Goal: Information Seeking & Learning: Learn about a topic

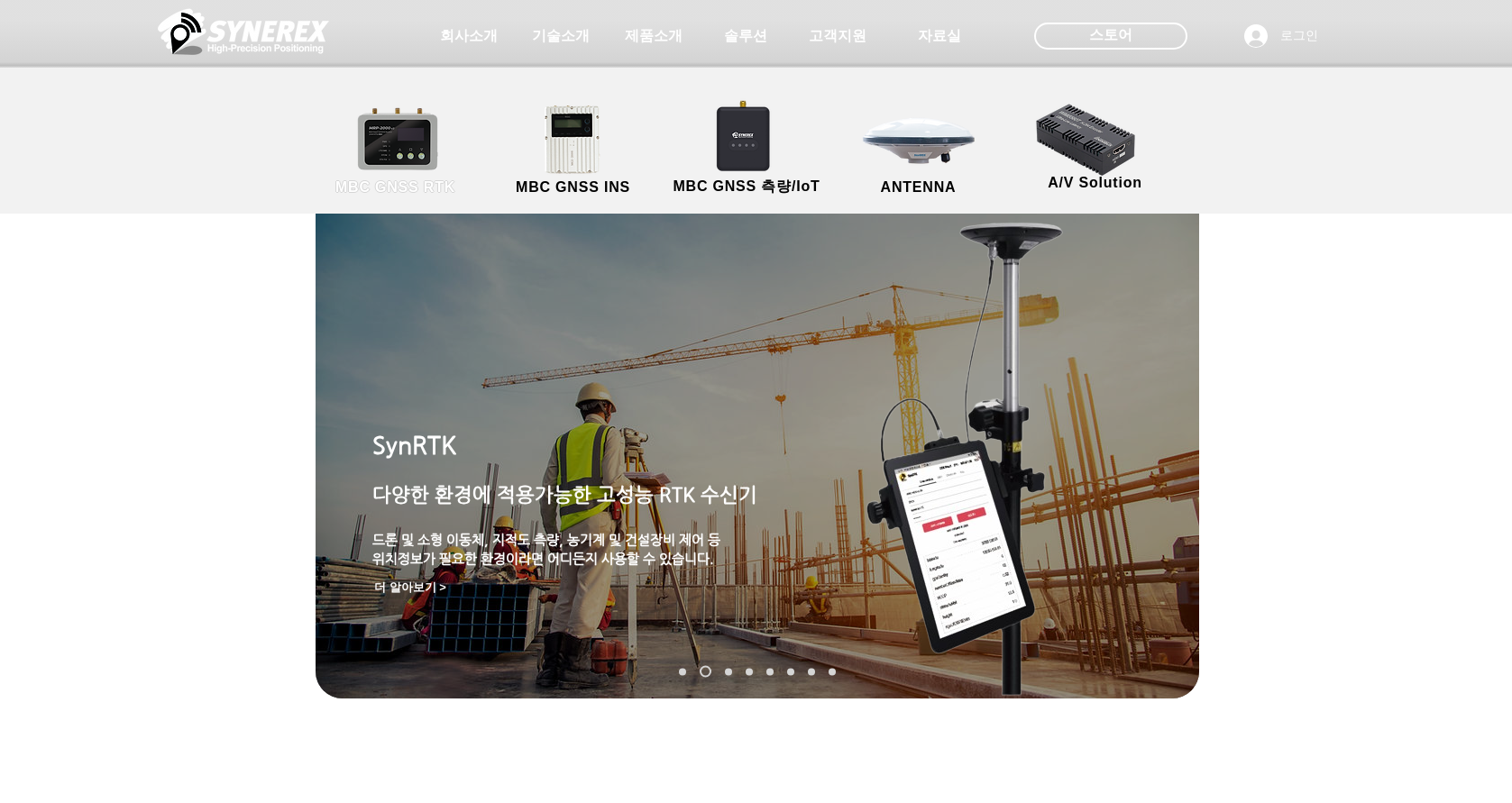
click at [416, 152] on link "MBC GNSS RTK" at bounding box center [396, 151] width 162 height 94
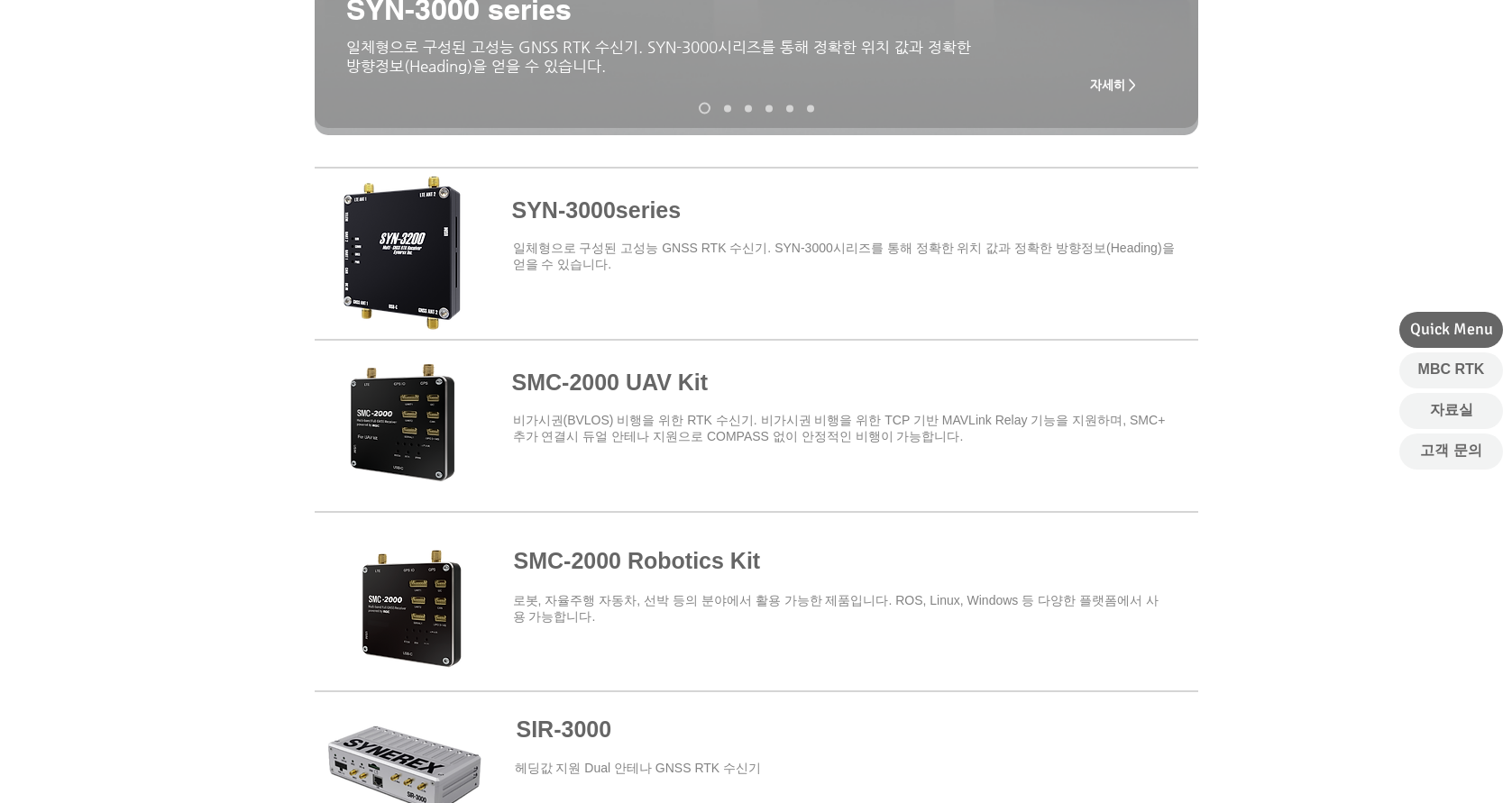
scroll to position [451, 0]
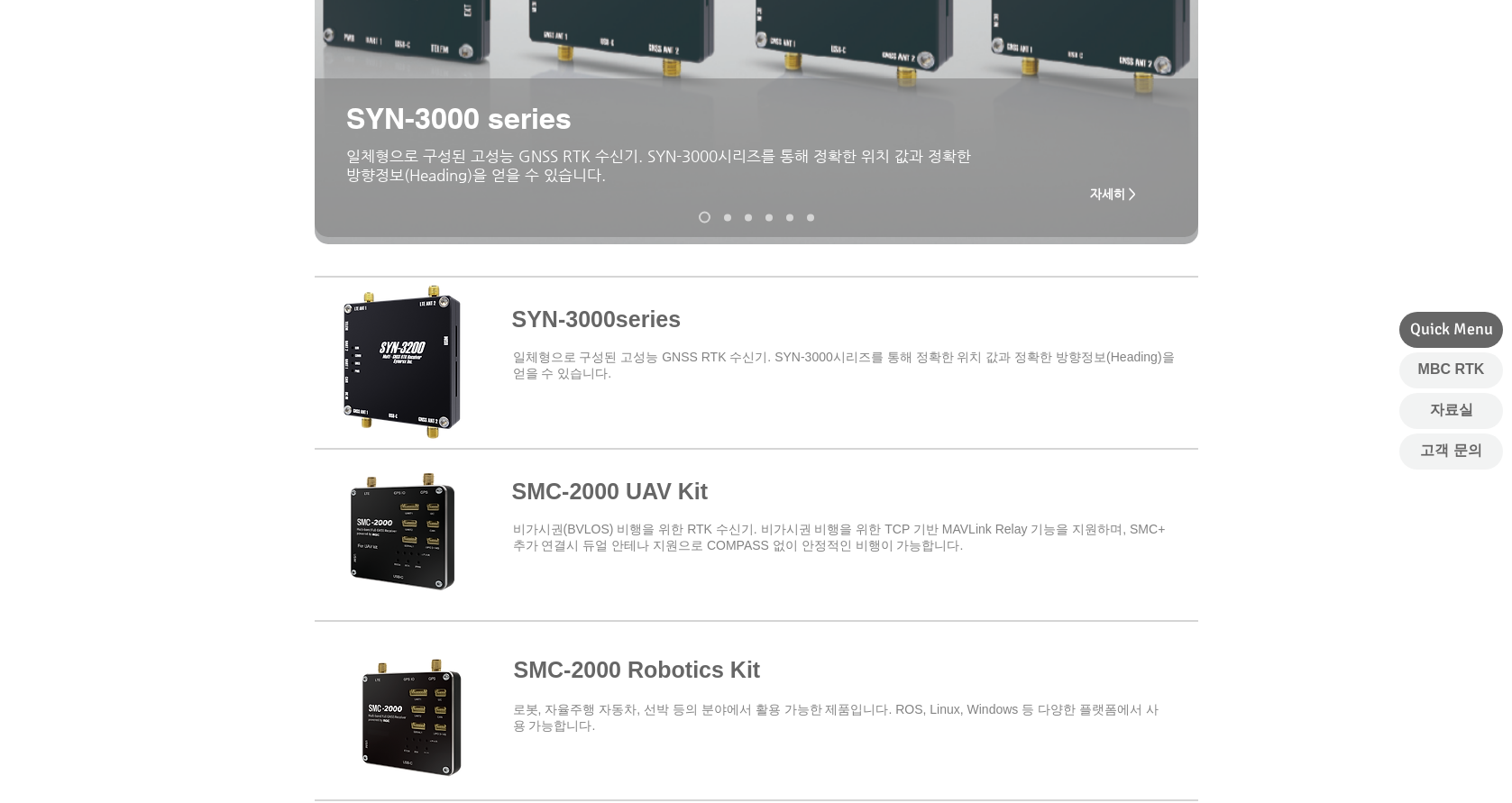
click at [605, 323] on span at bounding box center [756, 359] width 883 height 158
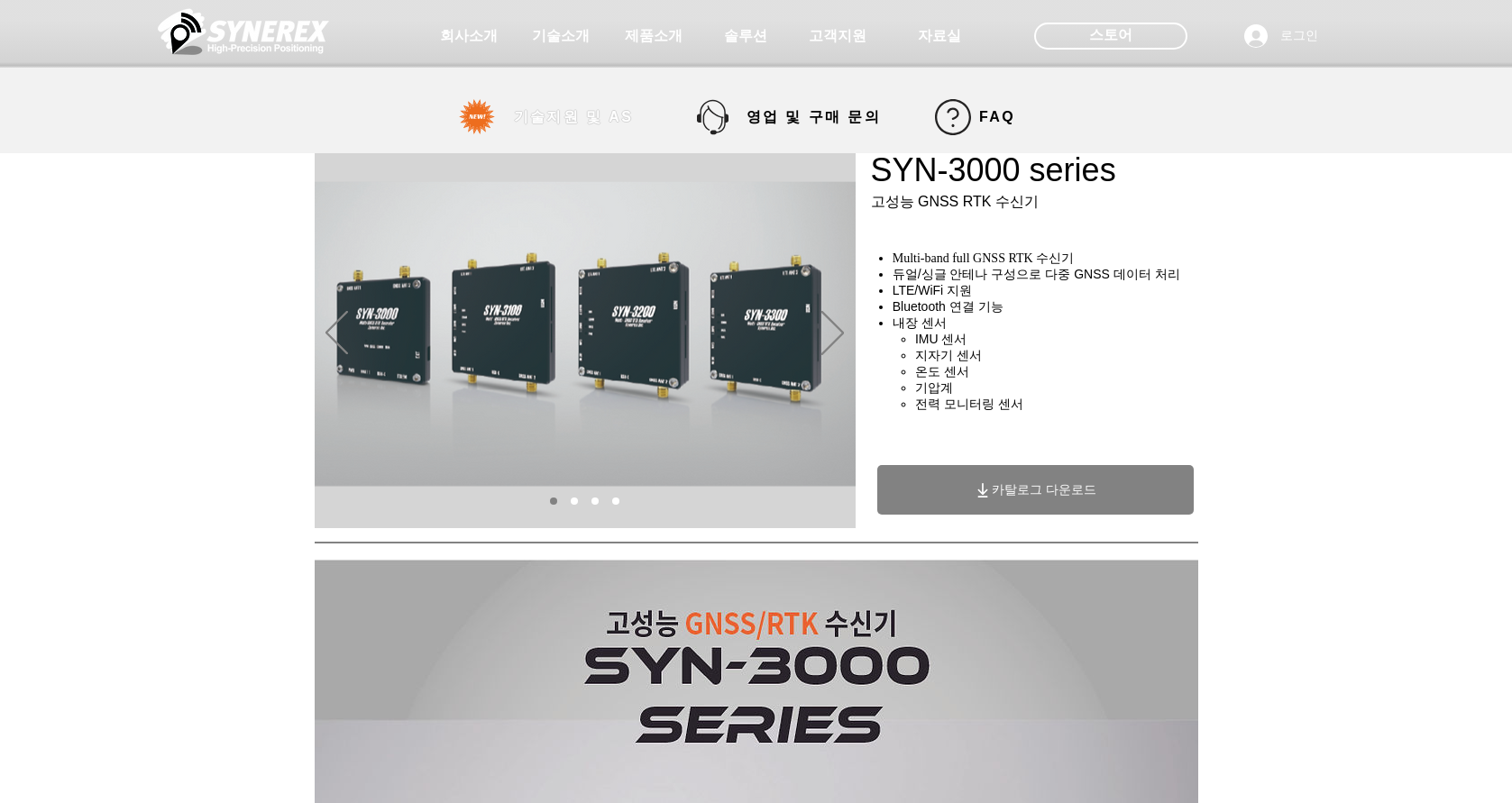
click at [605, 111] on span "기술지원 및 AS" at bounding box center [574, 117] width 120 height 19
select select "******"
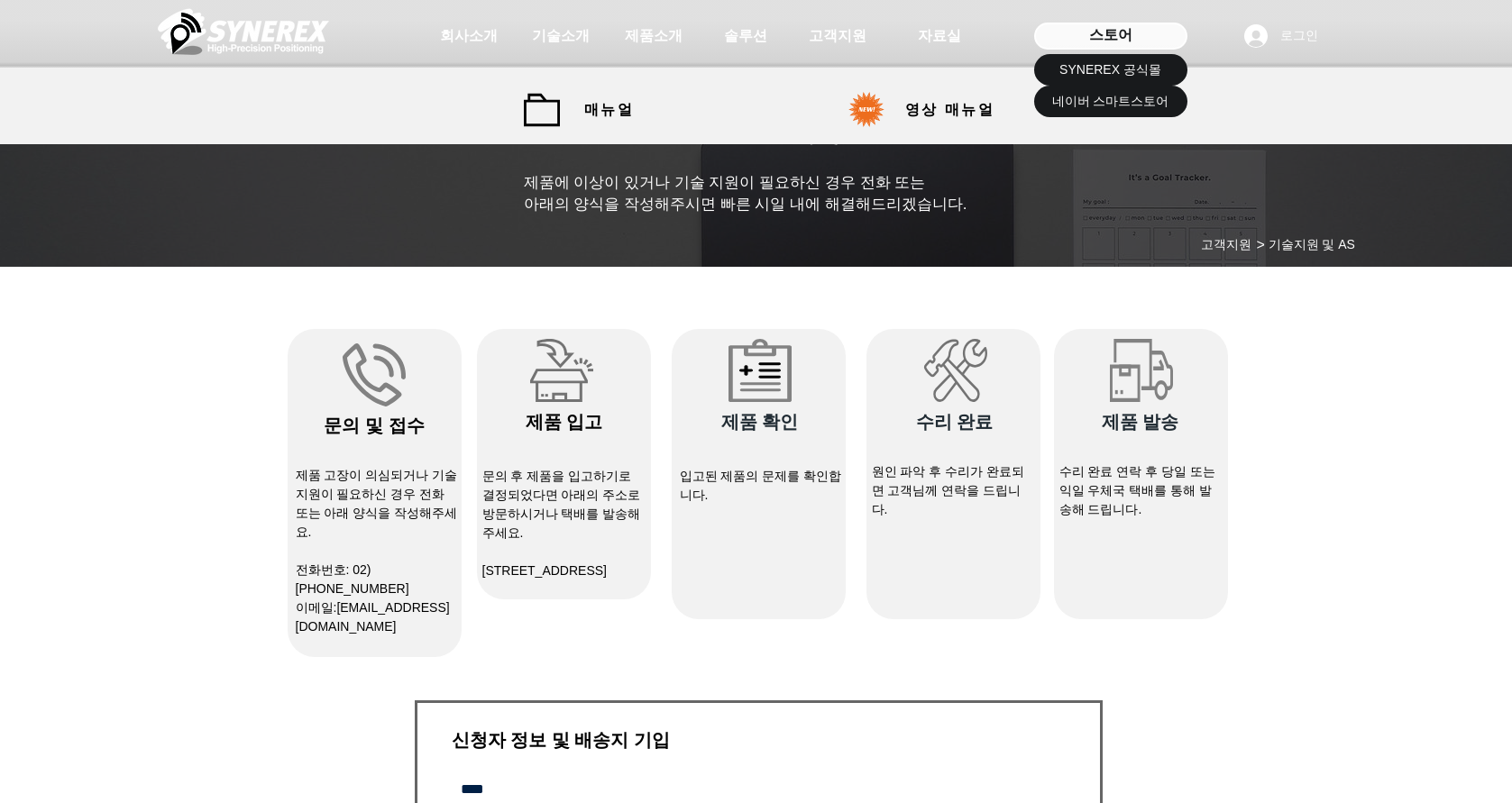
click at [1111, 36] on span "스토어" at bounding box center [1110, 35] width 43 height 20
click at [1114, 65] on span "SYNEREX 공식몰" at bounding box center [1110, 70] width 102 height 18
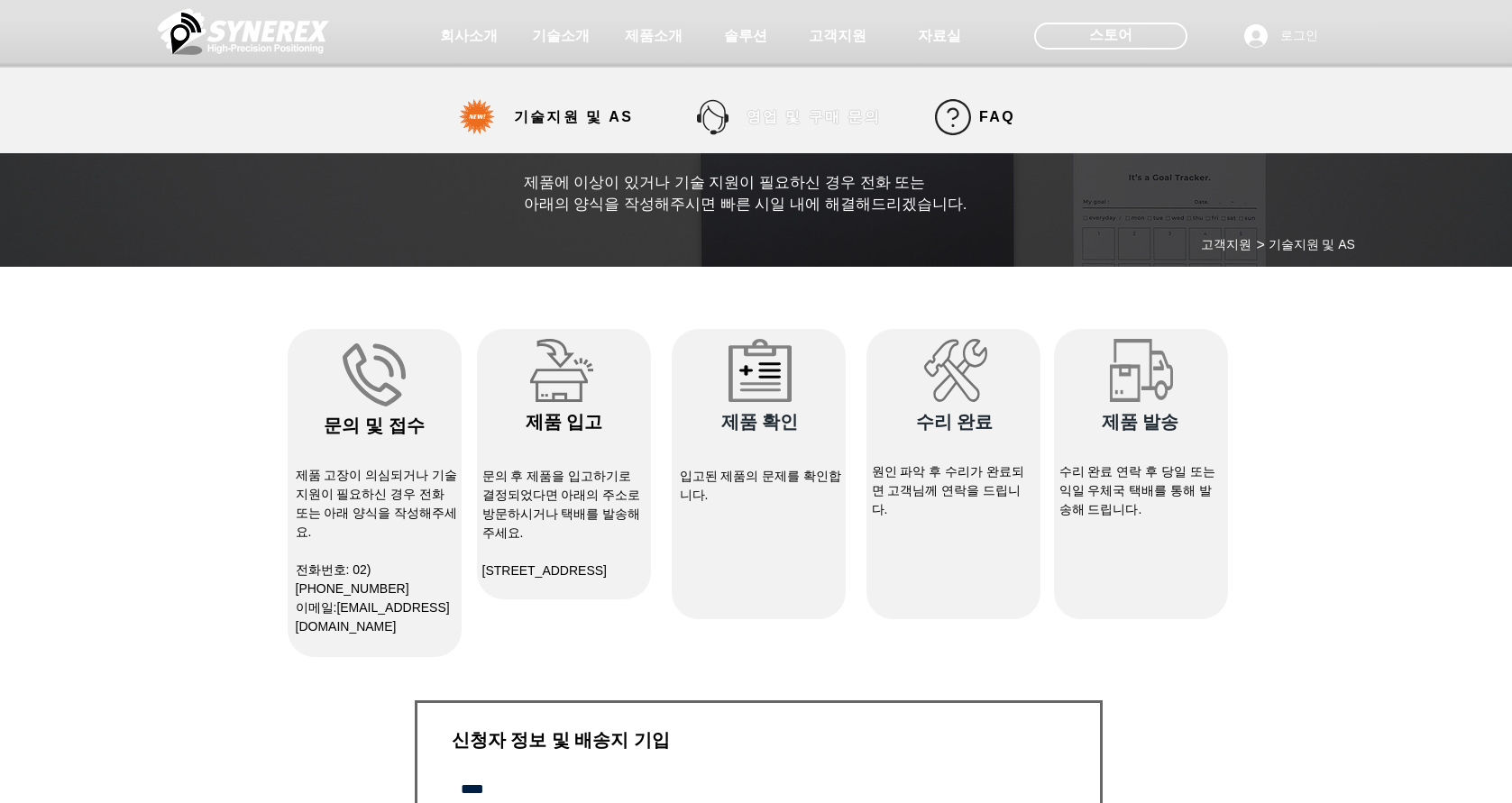
click at [833, 126] on span "영업 및 구매 문의" at bounding box center [813, 117] width 134 height 19
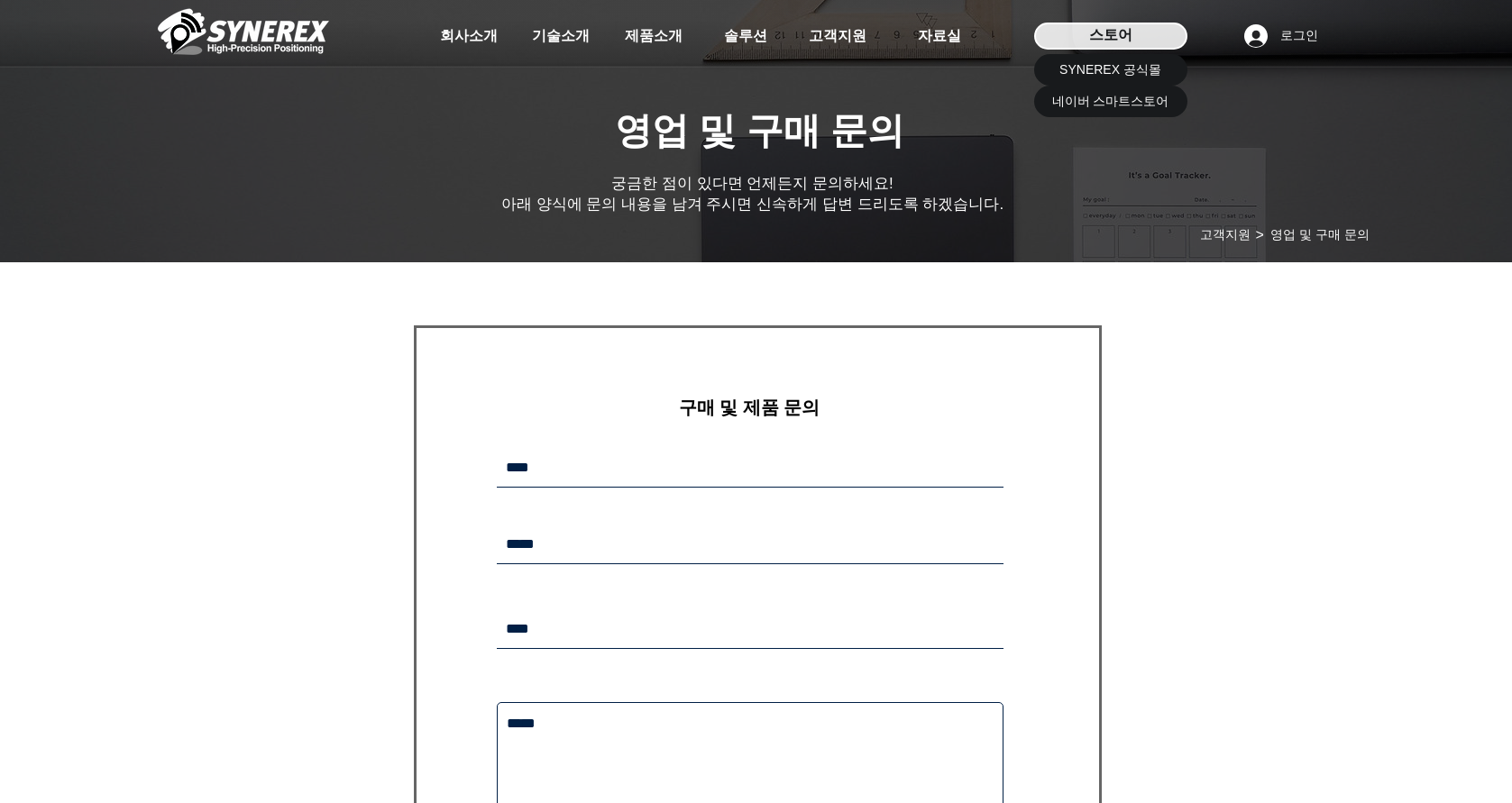
click at [1107, 36] on span "스토어" at bounding box center [1110, 35] width 43 height 20
click at [1102, 103] on span "네이버 스마트스토어" at bounding box center [1110, 101] width 117 height 18
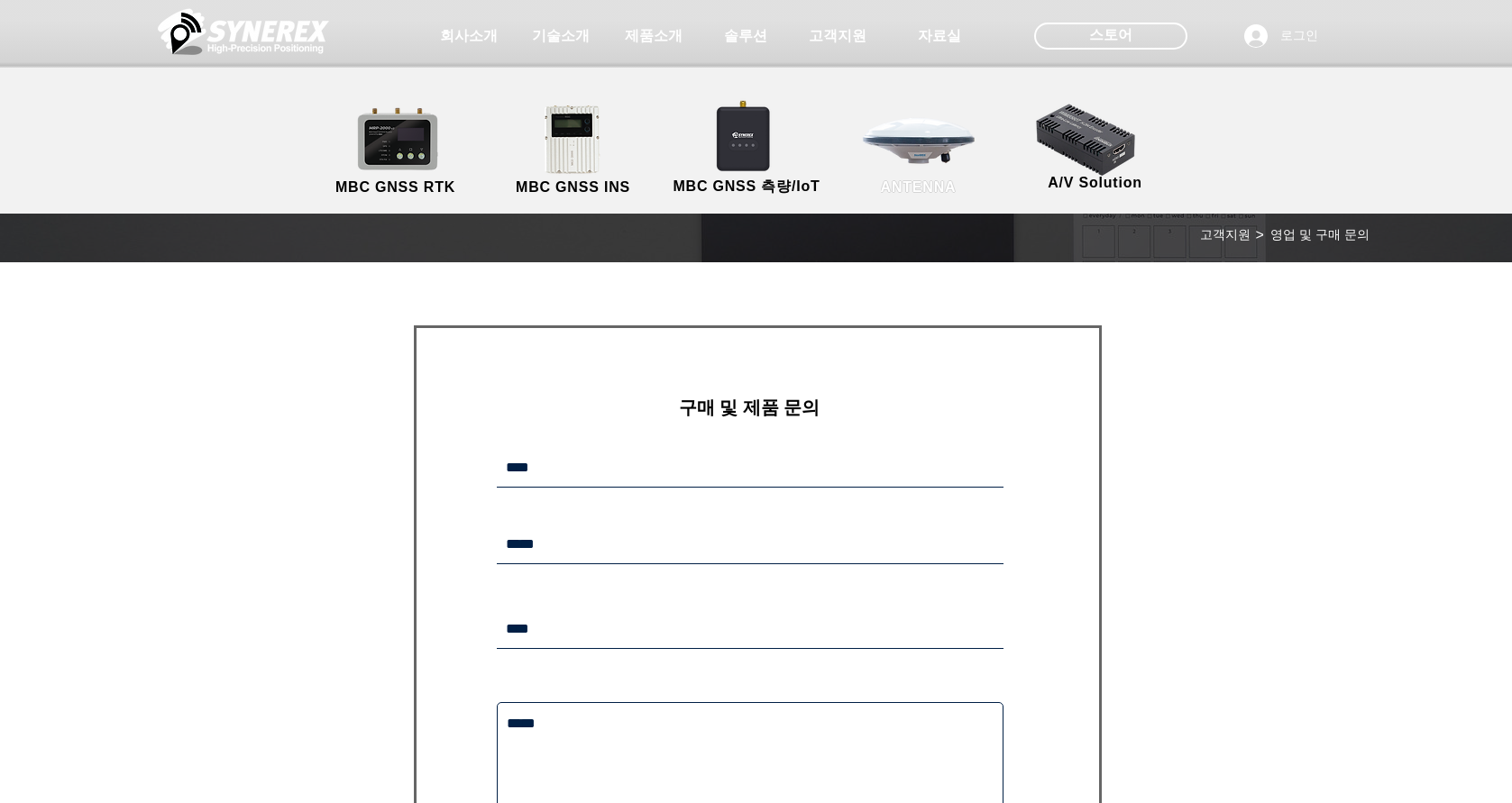
click at [929, 138] on link "ANTENNA" at bounding box center [919, 151] width 162 height 94
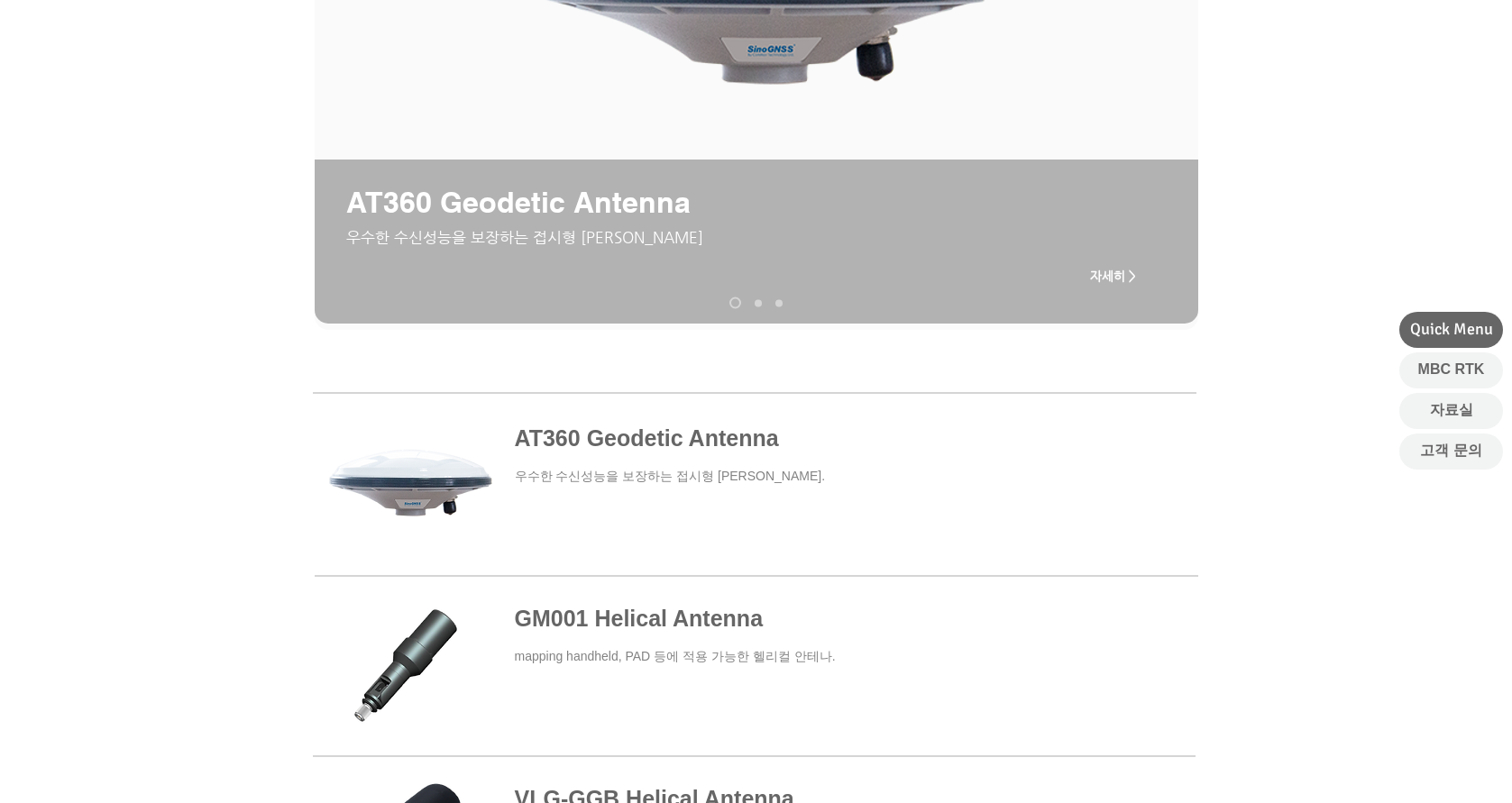
scroll to position [360, 0]
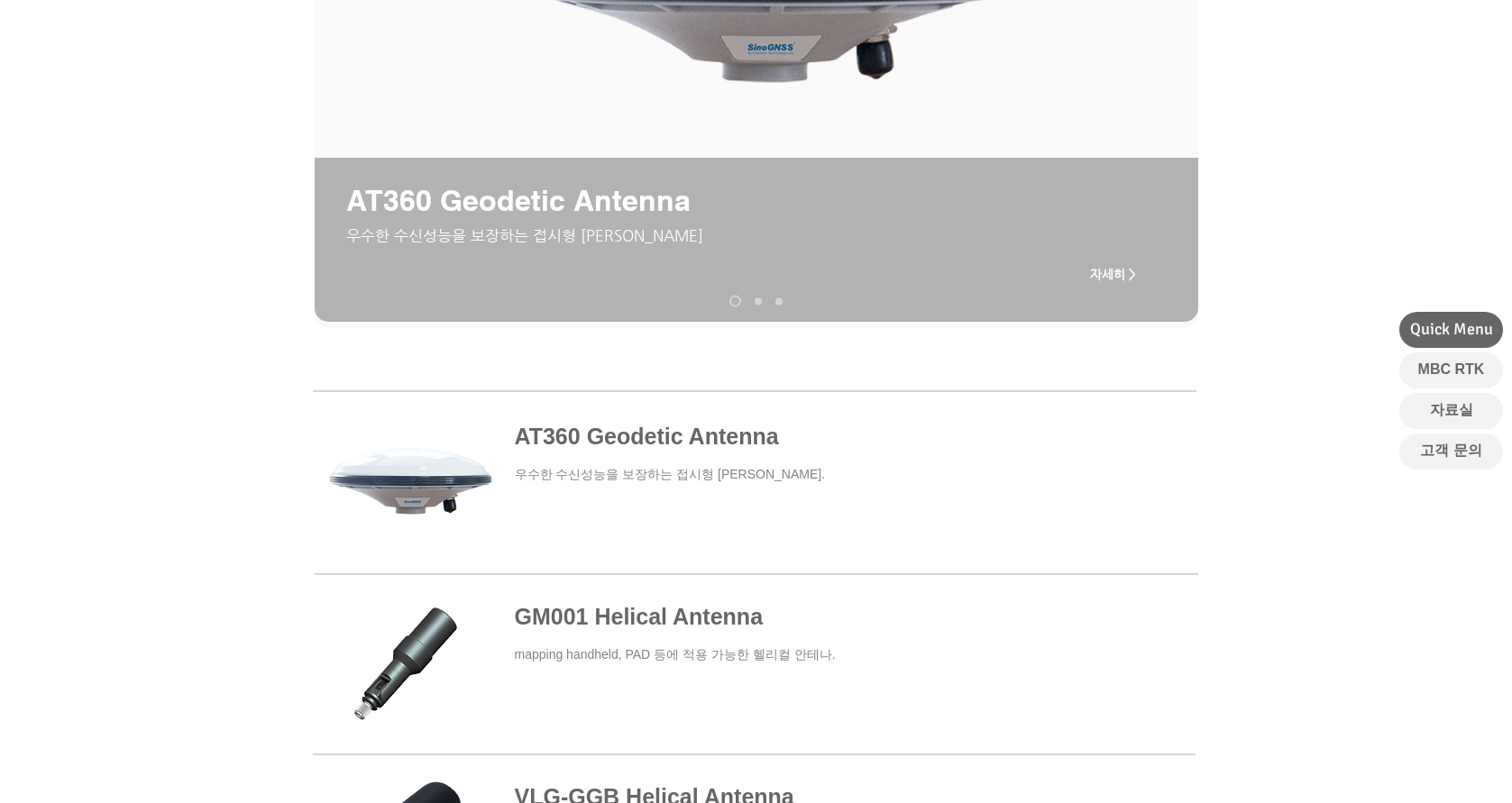
click at [728, 451] on span at bounding box center [754, 482] width 882 height 167
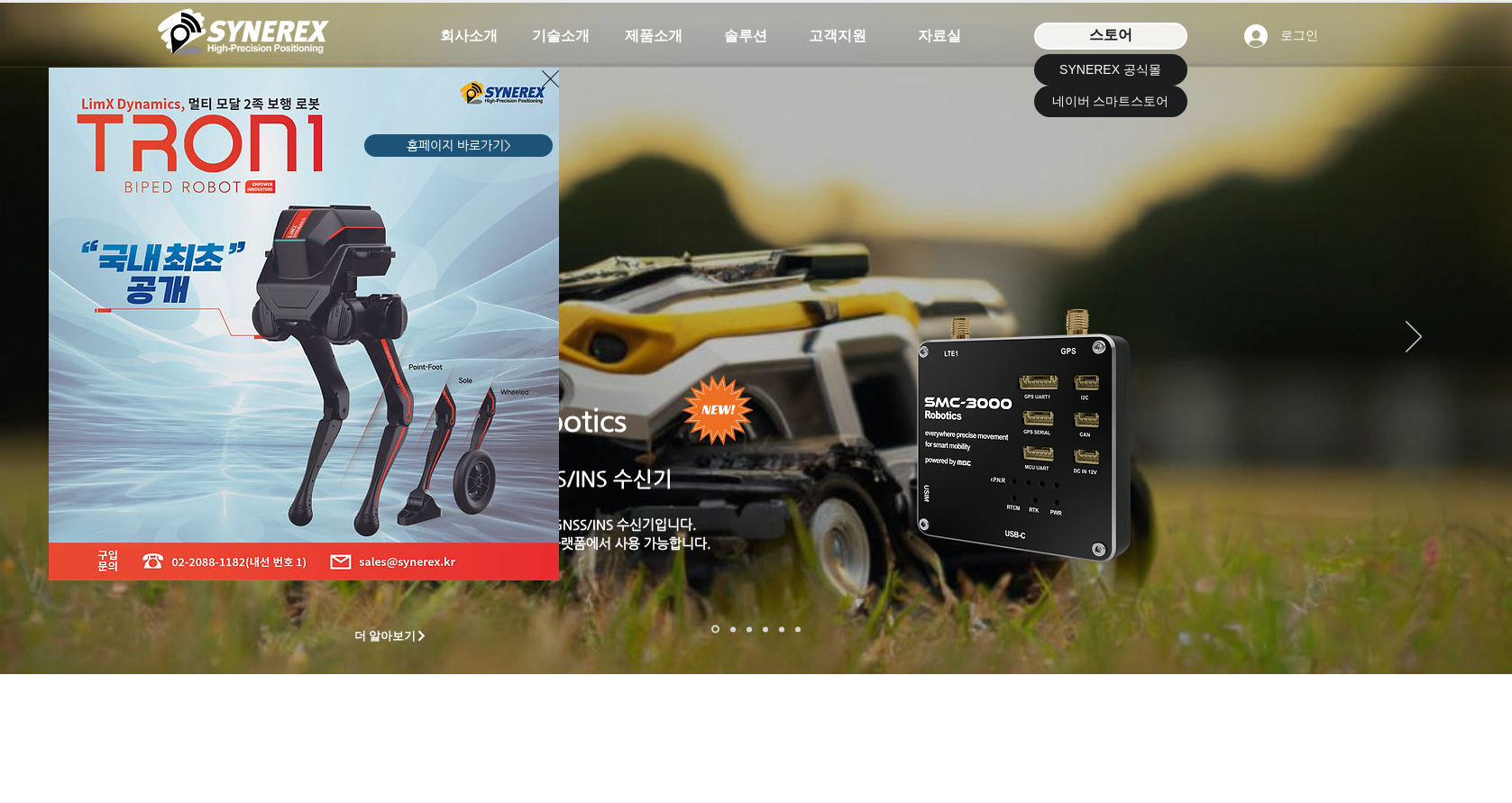
click at [1100, 36] on div "LimX Dinamics" at bounding box center [756, 402] width 1512 height 803
click at [549, 81] on icon "사이트로 돌아가기" at bounding box center [551, 78] width 17 height 22
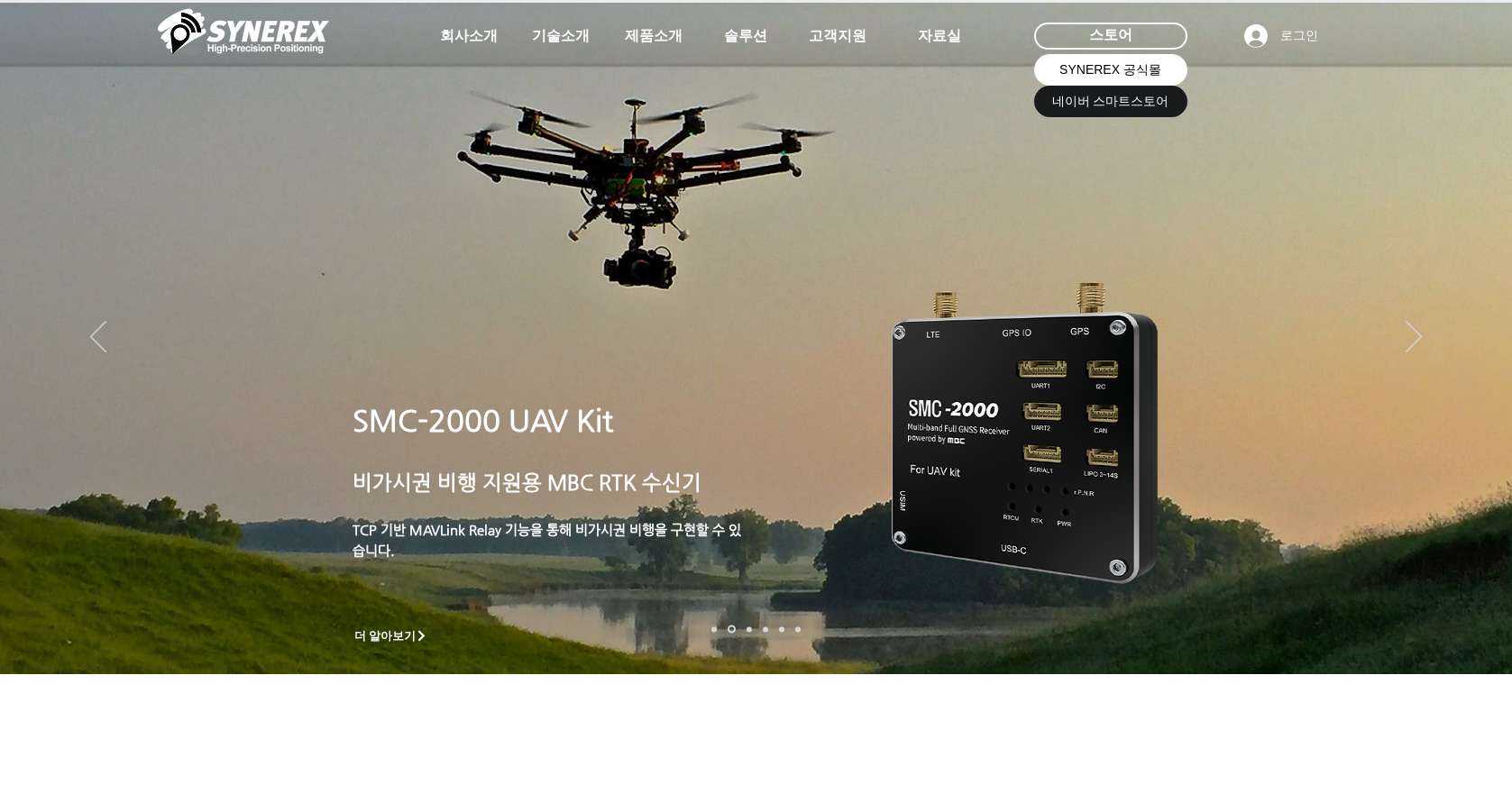
click at [1152, 76] on span "SYNEREX 공식몰" at bounding box center [1110, 70] width 102 height 18
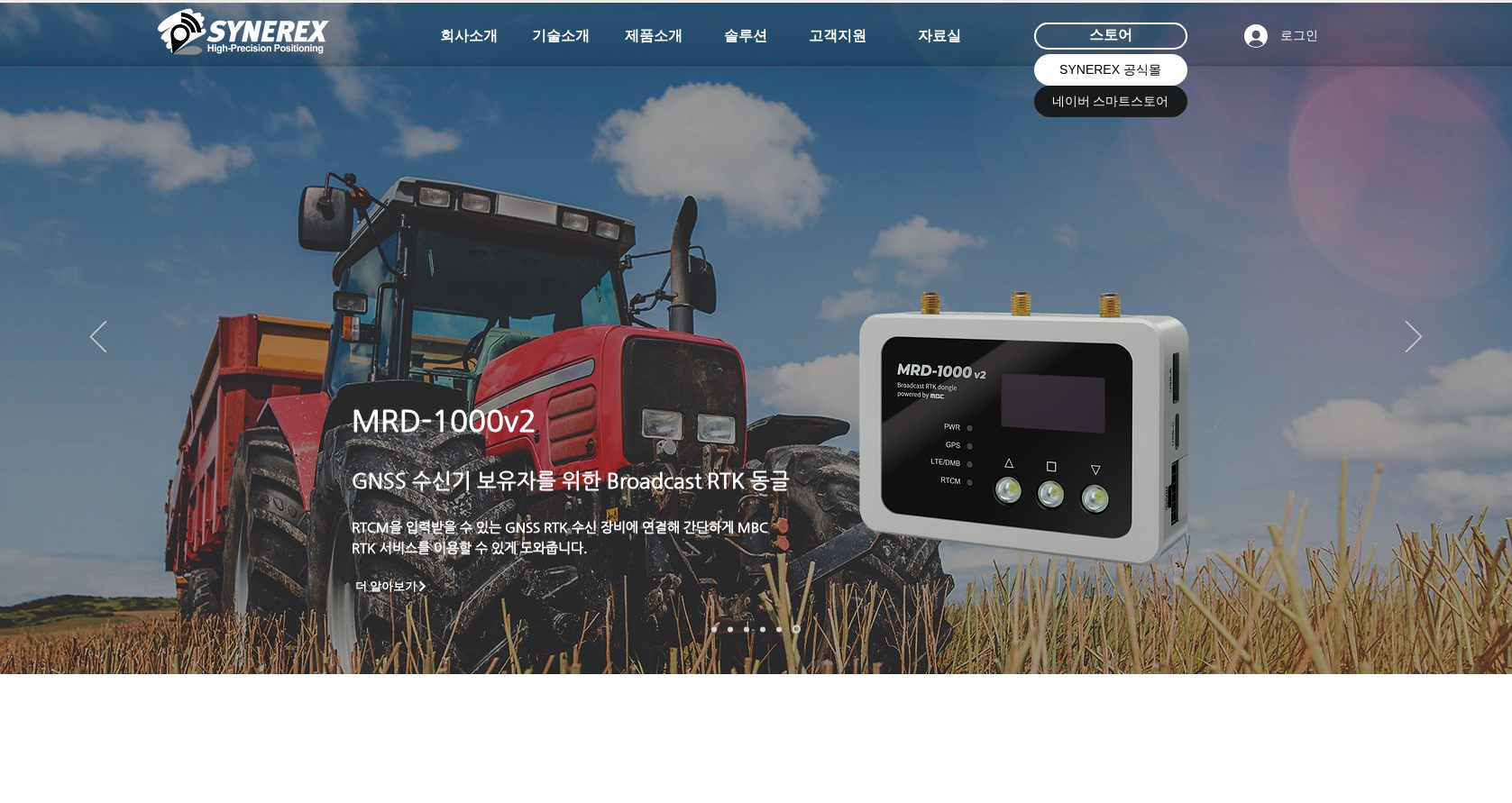
click at [1122, 74] on span "SYNEREX 공식몰" at bounding box center [1110, 70] width 102 height 18
